Goal: Task Accomplishment & Management: Manage account settings

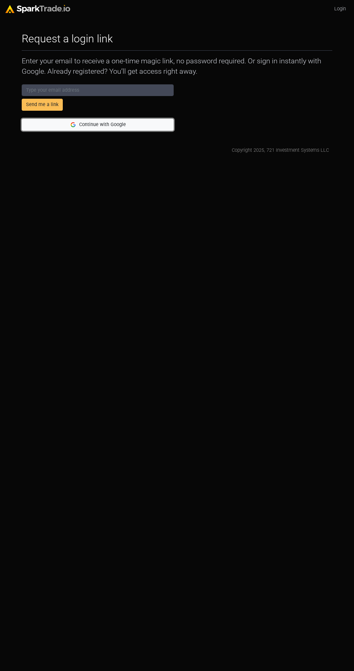
click at [134, 128] on button "Continue with Google" at bounding box center [98, 125] width 152 height 12
click at [123, 126] on button "Continue with Google" at bounding box center [98, 125] width 152 height 12
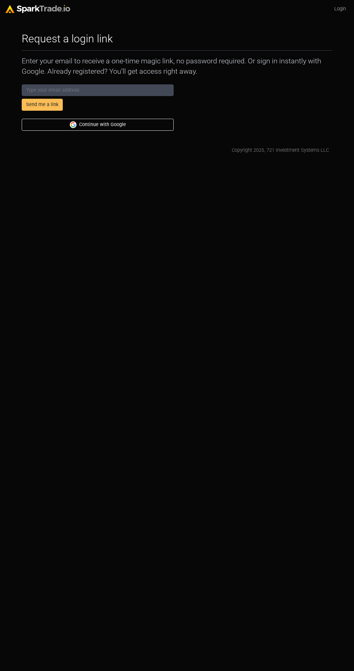
click at [117, 159] on html "Login Request a login link How to Use SparkTrade.io × Enter your email to recei…" at bounding box center [177, 79] width 354 height 159
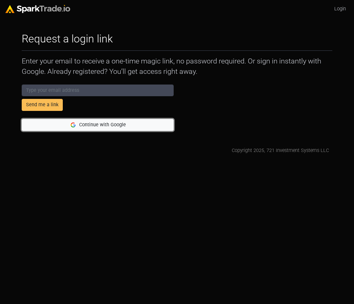
click at [82, 121] on button "Continue with Google" at bounding box center [98, 125] width 152 height 12
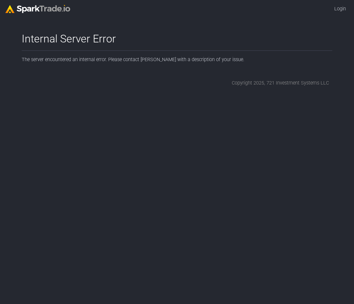
click at [38, 92] on html "Login Internal Server Error How to Use [DOMAIN_NAME] × The server encountered a…" at bounding box center [177, 46] width 354 height 92
click at [50, 9] on img at bounding box center [37, 9] width 65 height 8
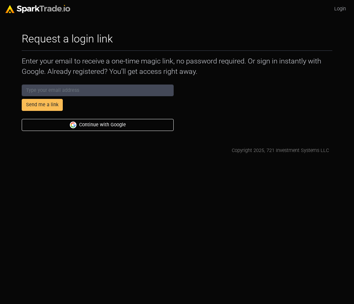
click at [37, 159] on html "Login Request a login link How to Use SparkTrade.io × Enter your email to recei…" at bounding box center [177, 79] width 354 height 159
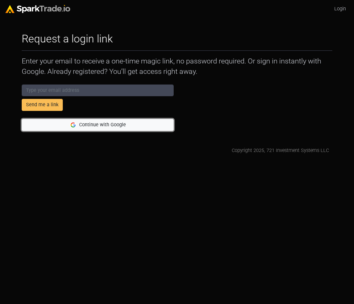
click at [76, 123] on img "submit" at bounding box center [73, 124] width 7 height 7
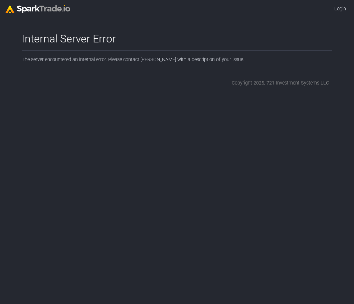
click at [144, 66] on div "Internal Server Error How to Use [DOMAIN_NAME] × The server encountered an inte…" at bounding box center [176, 59] width 317 height 54
click at [150, 62] on div "Internal Server Error How to Use [DOMAIN_NAME] × The server encountered an inte…" at bounding box center [176, 59] width 317 height 54
click at [150, 62] on div "Internal Server Error How to Use SparkTrade.io × The server encountered an inte…" at bounding box center [176, 59] width 317 height 54
click at [333, 92] on html "Login Internal Server Error How to Use SparkTrade.io × The server encountered a…" at bounding box center [177, 46] width 354 height 92
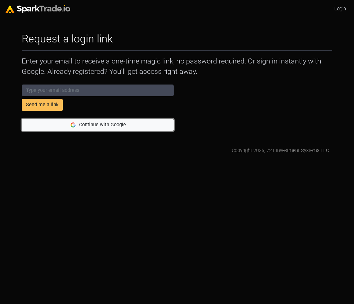
click at [104, 123] on button "Continue with Google" at bounding box center [98, 125] width 152 height 12
click at [141, 126] on button "Continue with Google" at bounding box center [98, 125] width 152 height 12
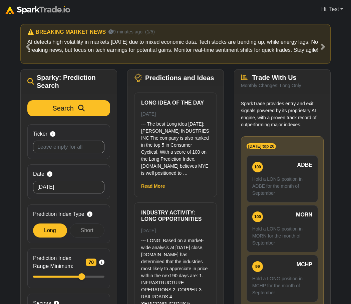
click at [323, 9] on link "Hi, Test" at bounding box center [332, 9] width 27 height 13
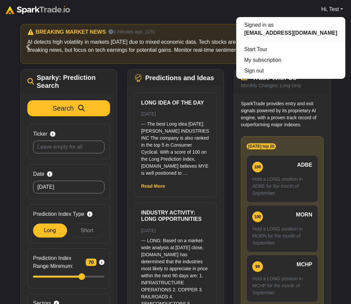
click at [208, 8] on div "Hi, Test Signed in as micaneric0@gmail.com Start Tour My subscription Sign out" at bounding box center [210, 9] width 270 height 13
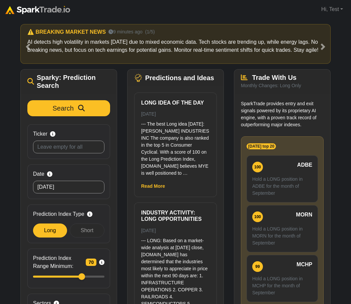
click at [229, 15] on nav "Hi, Test Signed in as micaneric0@gmail.com Start Tour My subscription Sign out" at bounding box center [175, 9] width 351 height 19
click at [332, 5] on link "Hi, Test" at bounding box center [332, 9] width 27 height 13
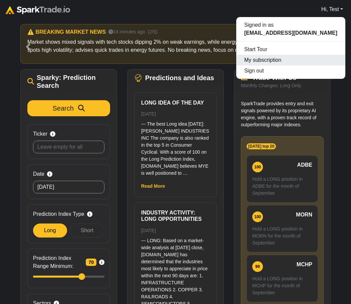
click at [306, 61] on link "My subscription" at bounding box center [290, 60] width 109 height 11
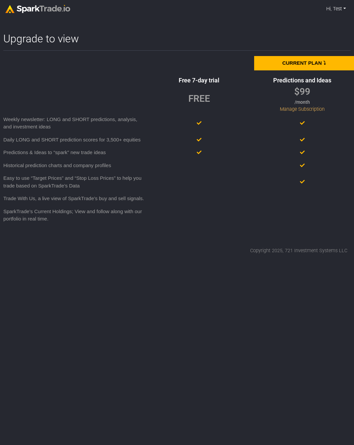
click at [338, 9] on link "Hi, Test" at bounding box center [335, 9] width 25 height 13
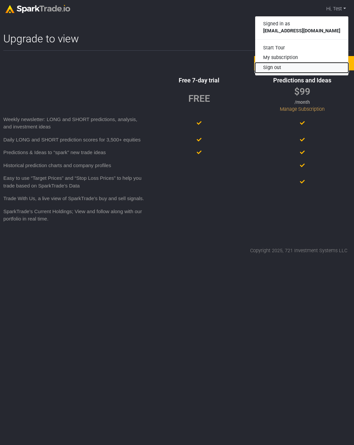
click at [306, 67] on button "Sign out" at bounding box center [301, 68] width 93 height 10
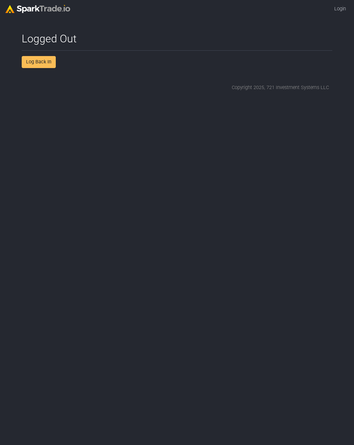
drag, startPoint x: 213, startPoint y: 332, endPoint x: 210, endPoint y: 329, distance: 5.0
click at [213, 97] on html "Login Logged Out How to Use [DOMAIN_NAME] × Log Back In Copyright 2025, 721 Inv…" at bounding box center [177, 48] width 354 height 97
click at [106, 97] on html "Login Logged Out How to Use [DOMAIN_NAME] × Log Back In Copyright 2025, 721 Inv…" at bounding box center [177, 48] width 354 height 97
click at [141, 97] on html "Login Logged Out How to Use [DOMAIN_NAME] × Log Back In Copyright 2025, 721 Inv…" at bounding box center [177, 48] width 354 height 97
click at [42, 65] on link "Log Back In" at bounding box center [39, 62] width 34 height 12
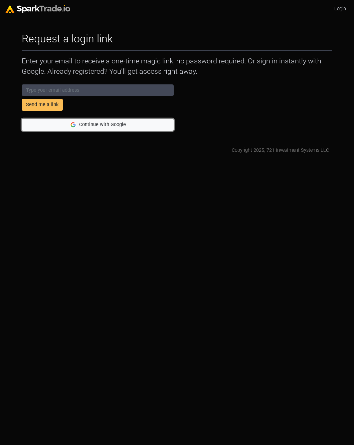
click at [93, 123] on button "Continue with Google" at bounding box center [98, 125] width 152 height 12
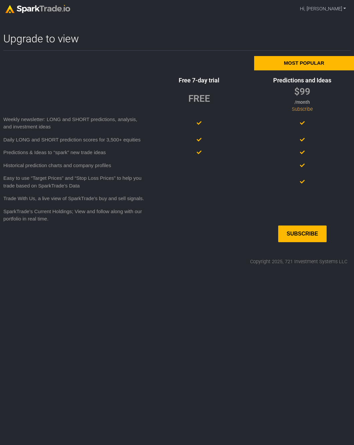
click at [158, 266] on html "Hi, [PERSON_NAME] Signed in as [EMAIL_ADDRESS][DOMAIN_NAME] Start Tour My subsc…" at bounding box center [177, 135] width 354 height 271
click at [78, 74] on div "Most popular Free 7-day trial Predictions and Ideas FREE $99 /month Subscribe W…" at bounding box center [177, 149] width 354 height 186
click at [333, 4] on link "Hi, Eric" at bounding box center [322, 9] width 51 height 13
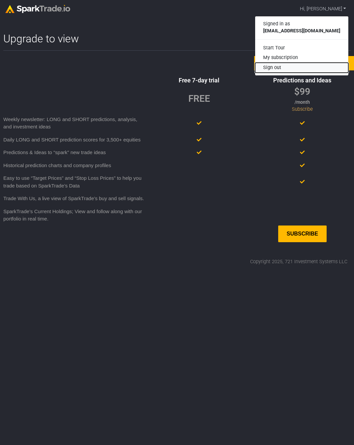
click at [300, 66] on button "Sign out" at bounding box center [301, 68] width 93 height 10
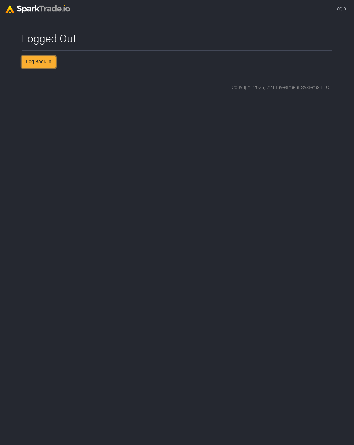
click at [38, 63] on link "Log Back In" at bounding box center [39, 62] width 34 height 12
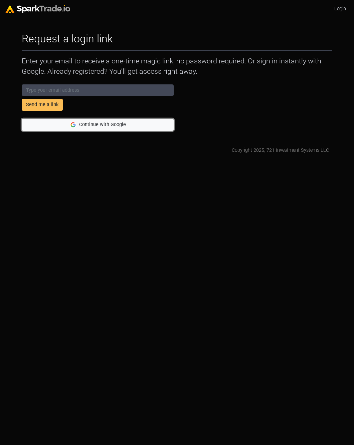
click at [82, 125] on button "Continue with Google" at bounding box center [98, 125] width 152 height 12
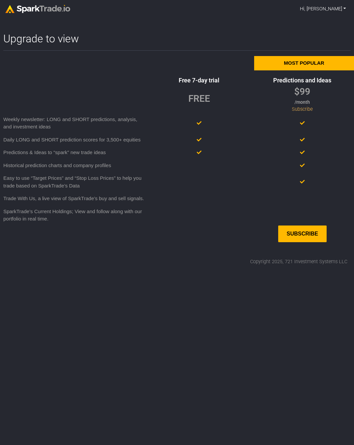
click at [334, 7] on link "Hi, [PERSON_NAME]" at bounding box center [322, 9] width 51 height 13
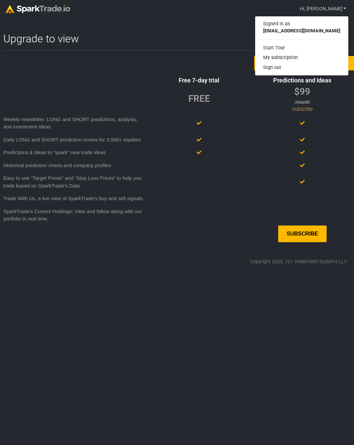
click at [332, 7] on link "Hi, [PERSON_NAME]" at bounding box center [322, 9] width 51 height 13
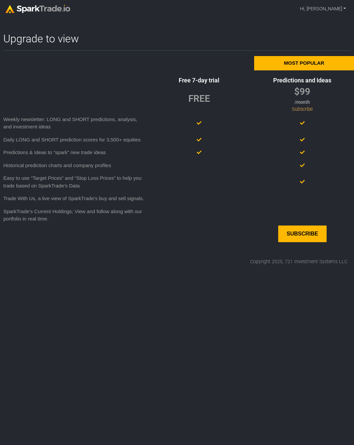
click at [299, 235] on div "Subscribe" at bounding box center [302, 234] width 48 height 17
click at [164, 271] on html "Hi, Eric Signed in as micaneric0@gmail.com Start Tour My subscription Sign out …" at bounding box center [177, 135] width 354 height 271
click at [156, 248] on div "Upgrade to view How to Use SparkTrade.io × Most popular Free 7-day trial Predic…" at bounding box center [177, 148] width 354 height 233
click at [126, 266] on html "Hi, Eric Signed in as micaneric0@gmail.com Start Tour My subscription Sign out …" at bounding box center [177, 135] width 354 height 271
click at [149, 271] on html "Hi, Eric Signed in as micaneric0@gmail.com Start Tour My subscription Sign out …" at bounding box center [177, 135] width 354 height 271
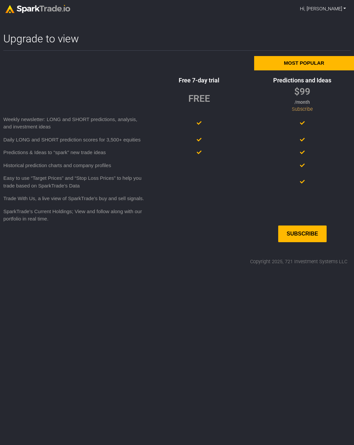
click at [330, 8] on link "Hi, Eric" at bounding box center [322, 9] width 51 height 13
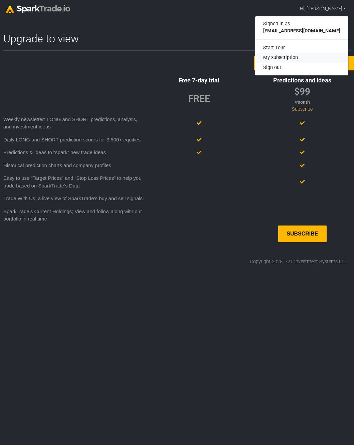
click at [327, 57] on link "My subscription" at bounding box center [301, 58] width 93 height 10
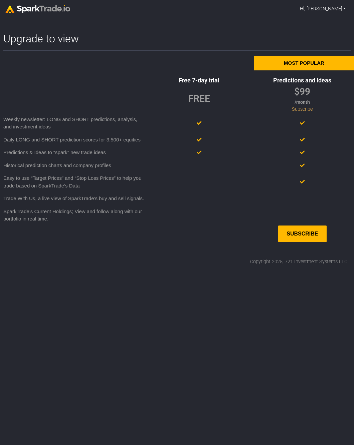
click at [338, 12] on link "Hi, Eric" at bounding box center [322, 9] width 51 height 13
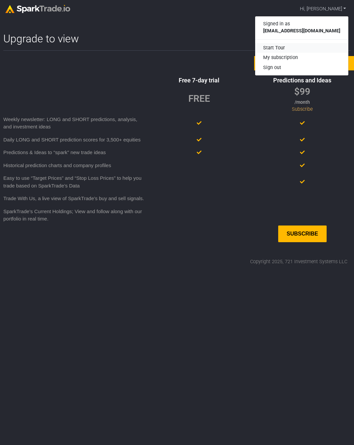
click at [302, 48] on div "Start Tour" at bounding box center [301, 48] width 93 height 10
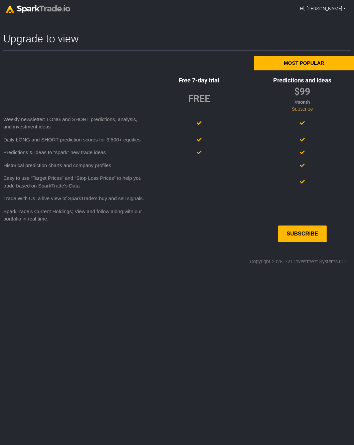
click at [336, 7] on link "Hi, [PERSON_NAME]" at bounding box center [322, 9] width 51 height 13
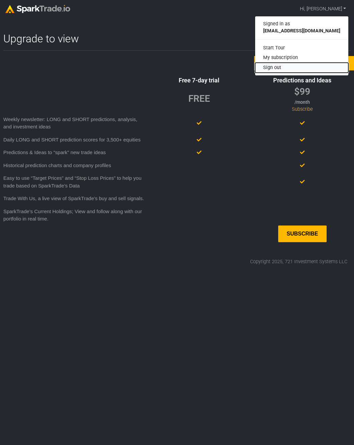
click at [299, 68] on button "Sign out" at bounding box center [301, 68] width 93 height 10
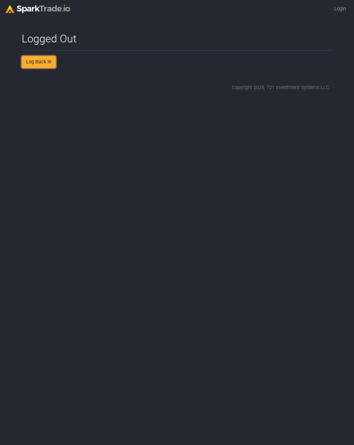
click at [37, 65] on link "Log Back In" at bounding box center [39, 62] width 34 height 12
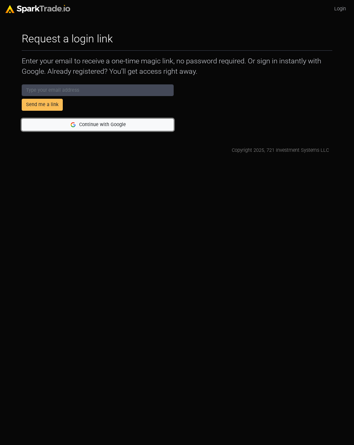
click at [76, 126] on button "Continue with Google" at bounding box center [98, 125] width 152 height 12
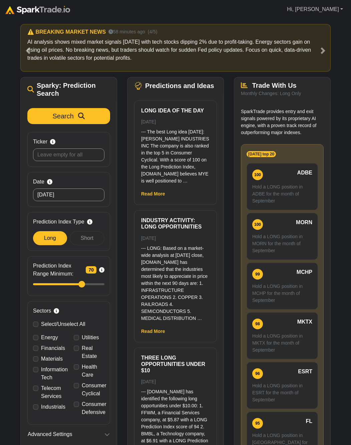
click at [329, 13] on link "Hi, [PERSON_NAME]" at bounding box center [314, 9] width 61 height 13
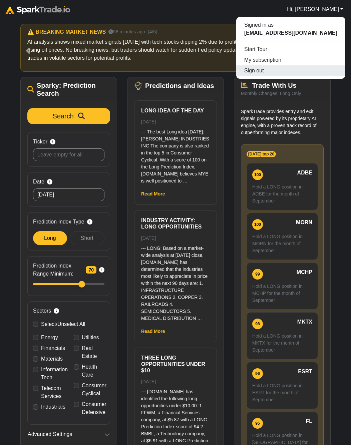
click at [306, 71] on button "Sign out" at bounding box center [290, 70] width 109 height 11
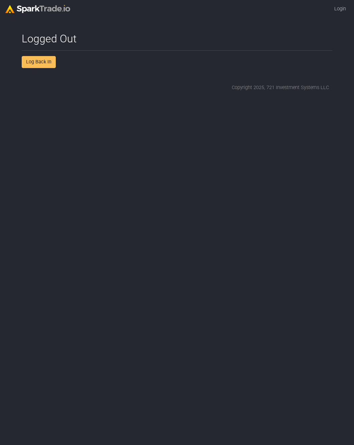
click at [52, 7] on img at bounding box center [37, 9] width 65 height 8
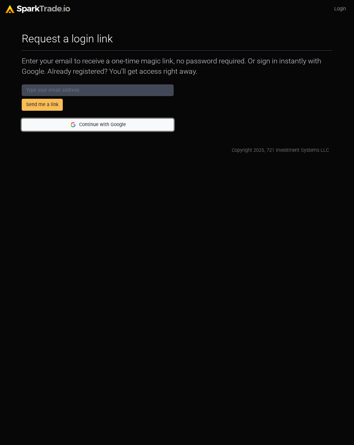
click at [128, 126] on button "Continue with Google" at bounding box center [98, 125] width 152 height 12
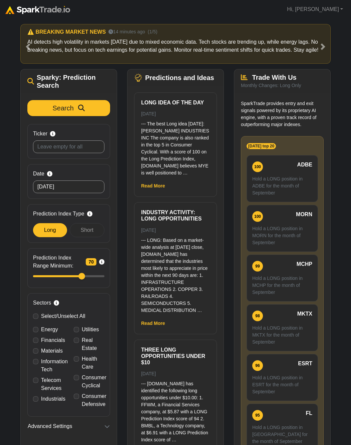
click at [46, 11] on img at bounding box center [37, 10] width 65 height 8
click at [335, 5] on link "Hi, Eric" at bounding box center [314, 9] width 61 height 13
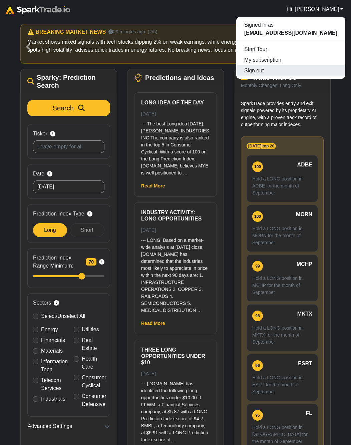
click at [324, 70] on button "Sign out" at bounding box center [290, 70] width 109 height 11
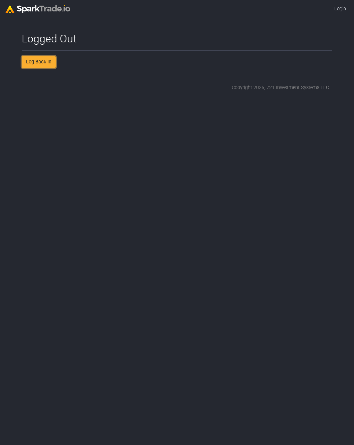
click at [35, 63] on link "Log Back In" at bounding box center [39, 62] width 34 height 12
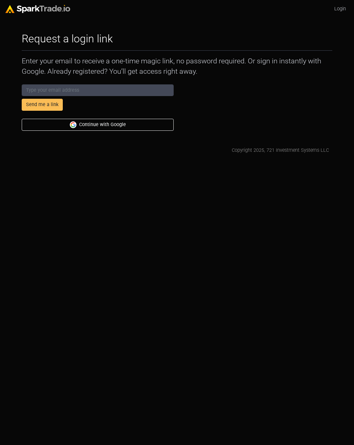
click at [125, 159] on html "Login Request a login link How to Use [DOMAIN_NAME] × Enter your email to recei…" at bounding box center [177, 79] width 354 height 159
click at [169, 159] on html "Login Request a login link How to Use [DOMAIN_NAME] × Enter your email to recei…" at bounding box center [177, 79] width 354 height 159
click at [333, 9] on link "Login" at bounding box center [339, 9] width 17 height 13
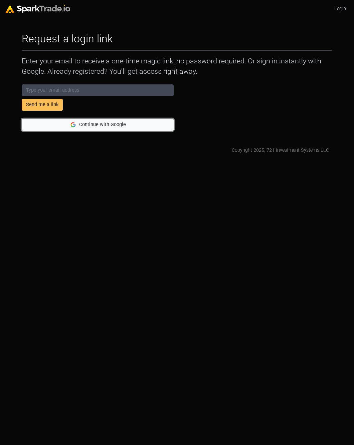
click at [95, 120] on button "Continue with Google" at bounding box center [98, 125] width 152 height 12
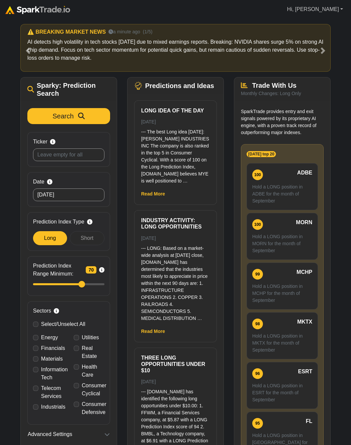
click at [331, 11] on link "Hi, [PERSON_NAME]" at bounding box center [314, 9] width 61 height 13
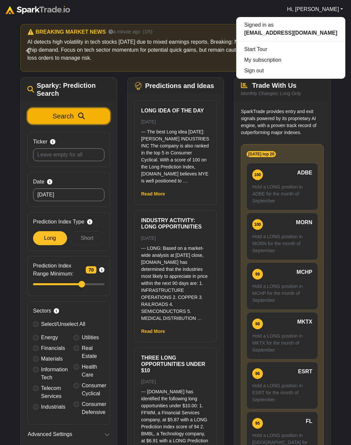
click at [59, 116] on span "Search" at bounding box center [63, 115] width 21 height 7
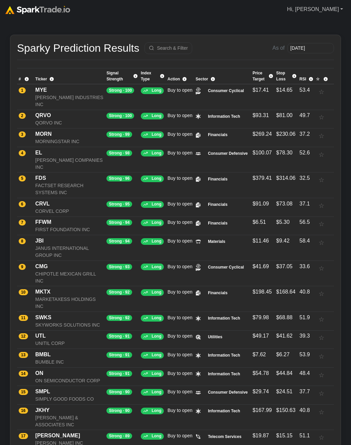
click at [338, 9] on link "Hi, [PERSON_NAME]" at bounding box center [314, 9] width 61 height 13
